Goal: Check status: Check status

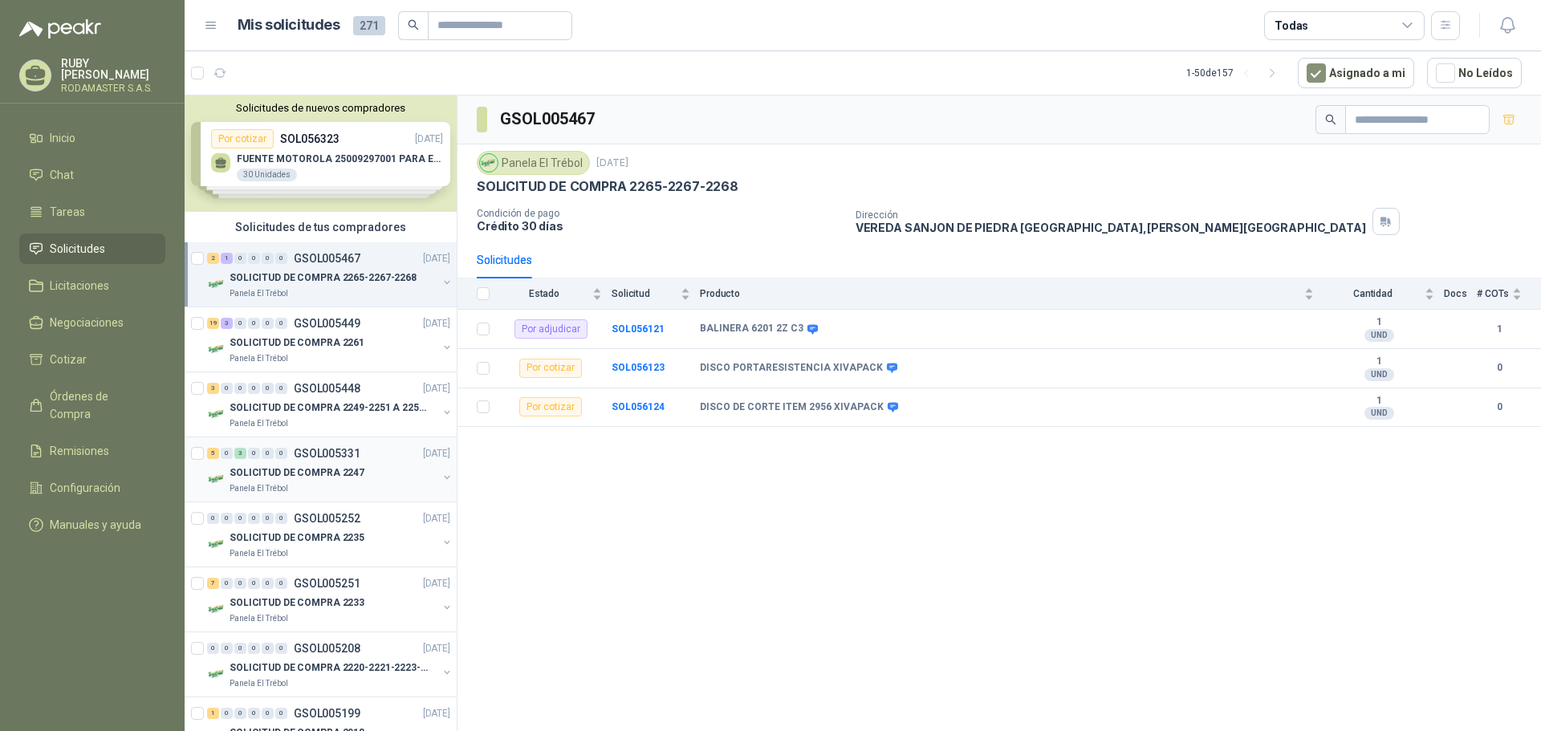
click at [313, 477] on p "SOLICITUD DE COMPRA 2247" at bounding box center [297, 472] width 135 height 15
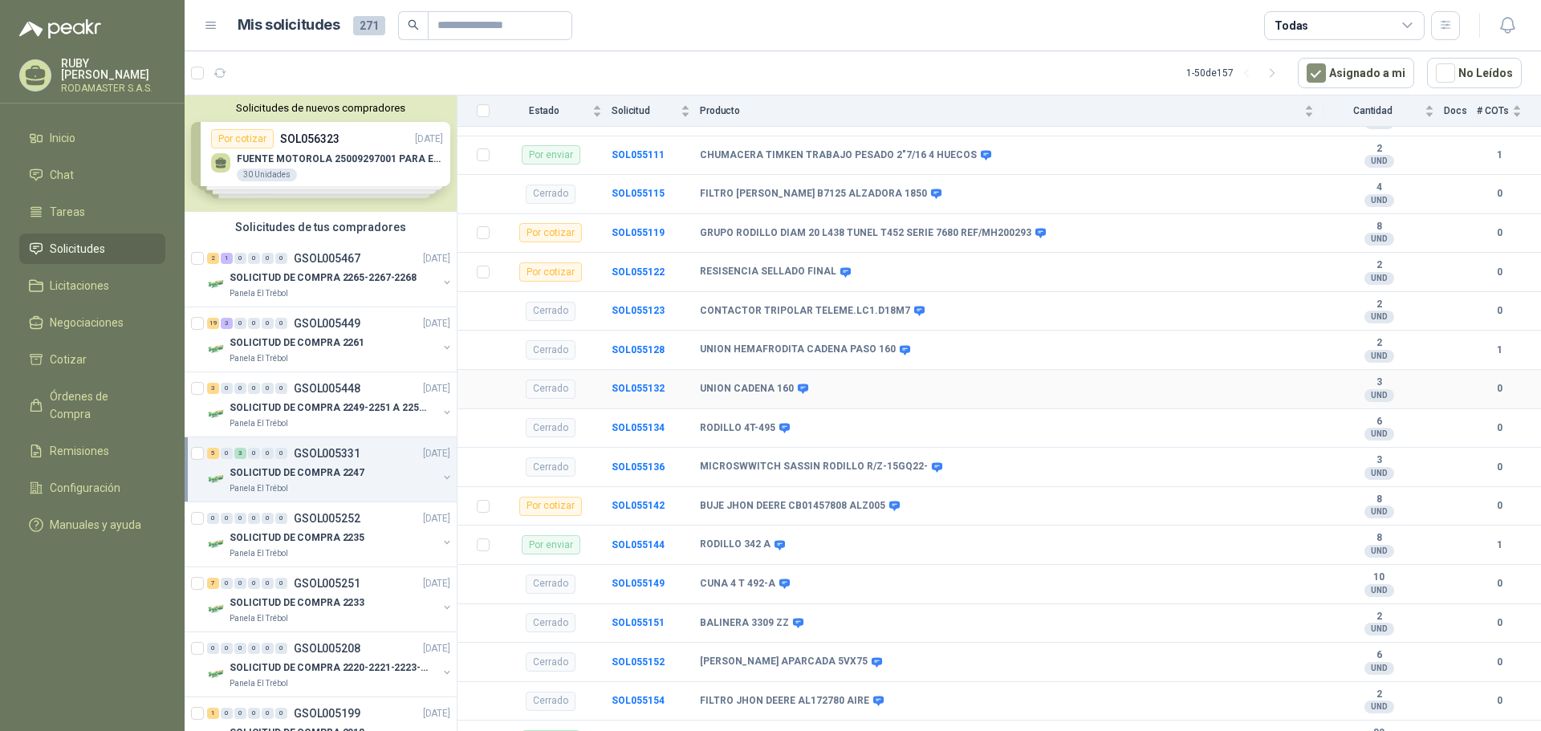
scroll to position [315, 0]
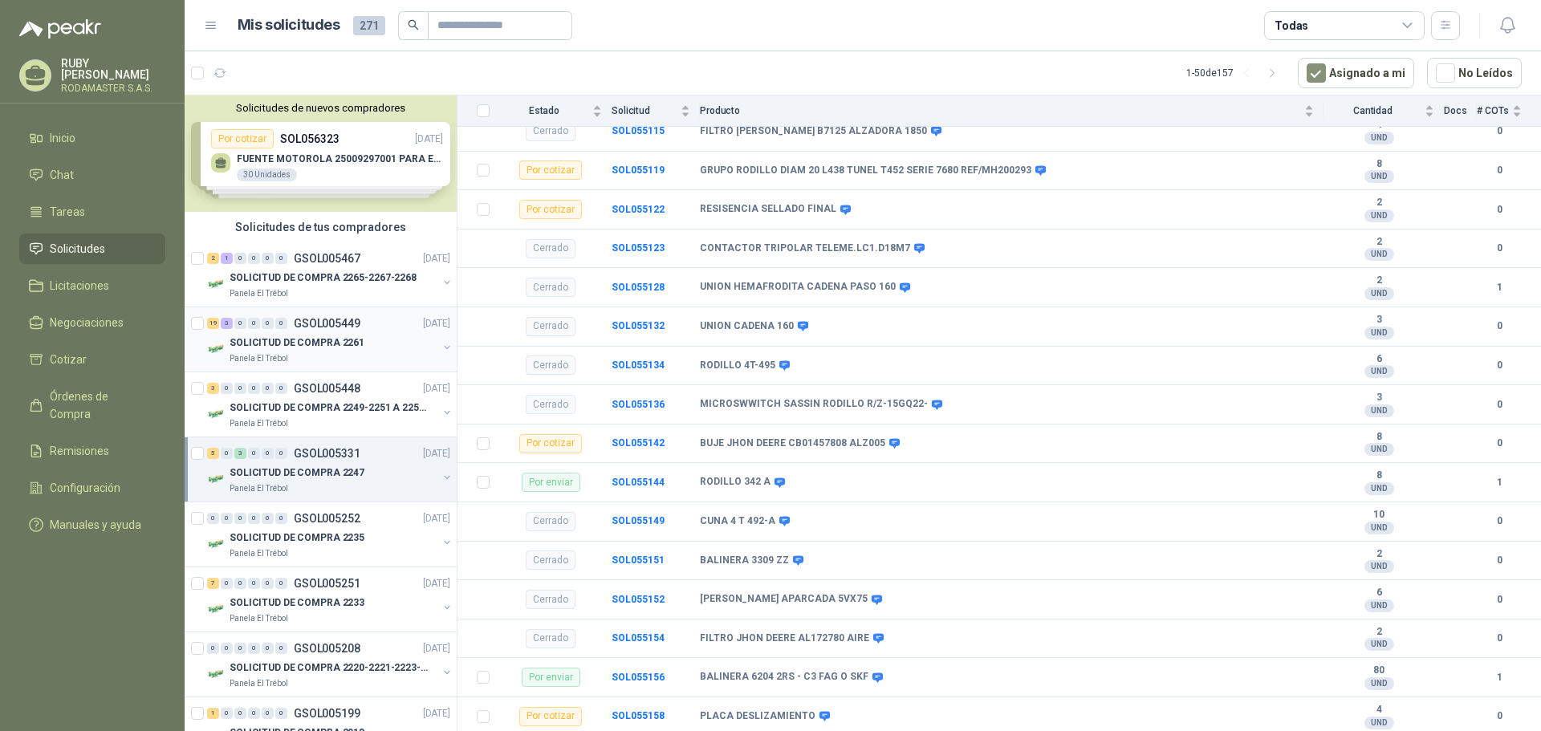
click at [272, 349] on p "SOLICITUD DE COMPRA 2261" at bounding box center [297, 342] width 135 height 15
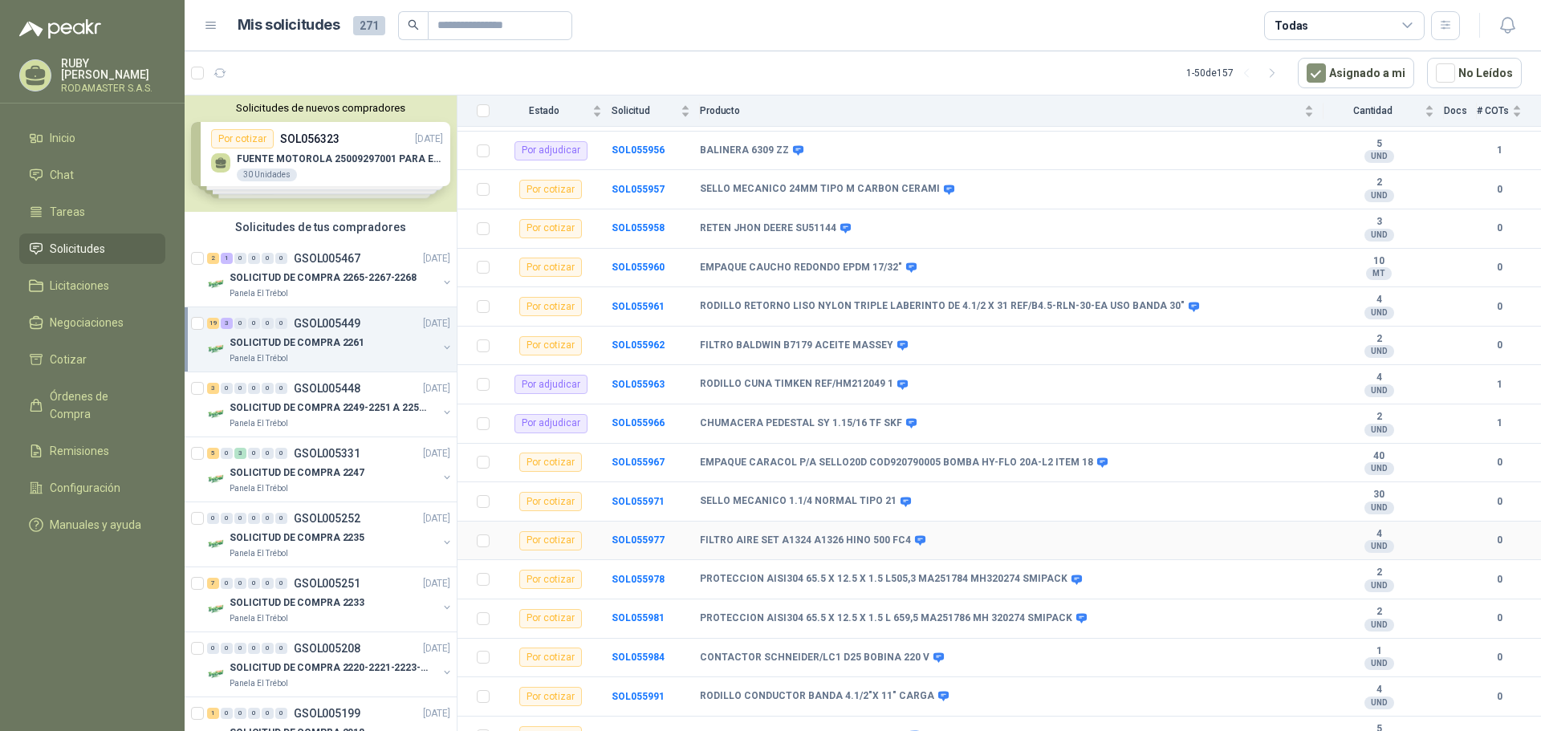
scroll to position [431, 0]
